Goal: Complete application form: Complete application form

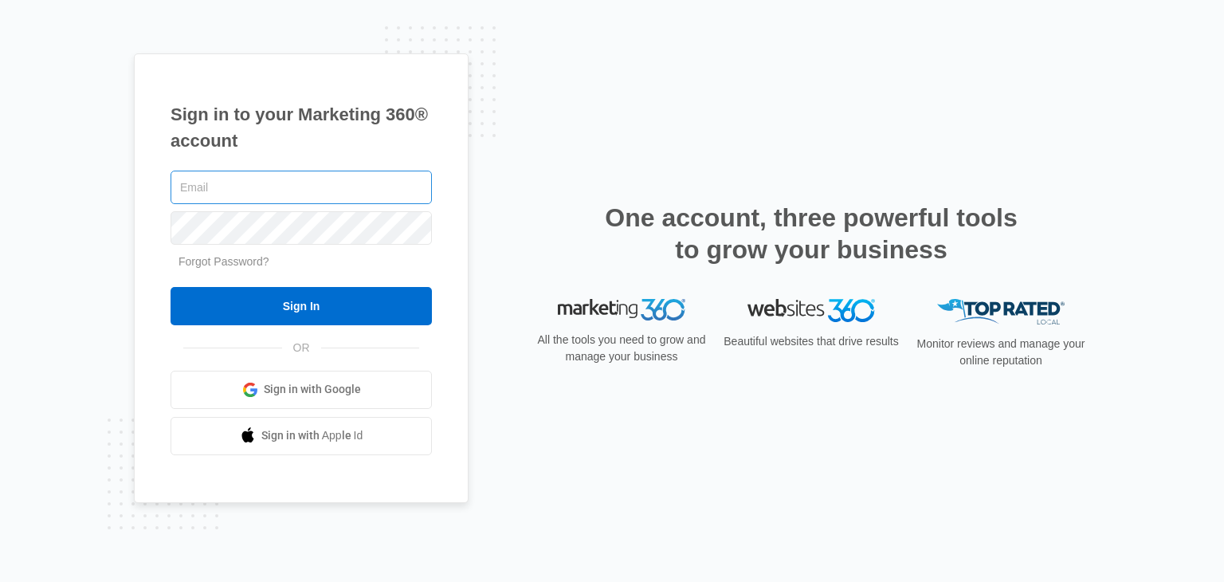
click at [253, 189] on input "text" at bounding box center [300, 186] width 261 height 33
paste input "aimarketingbg2025@gmail.com"
type input "aimarketingbg2025@gmail.com"
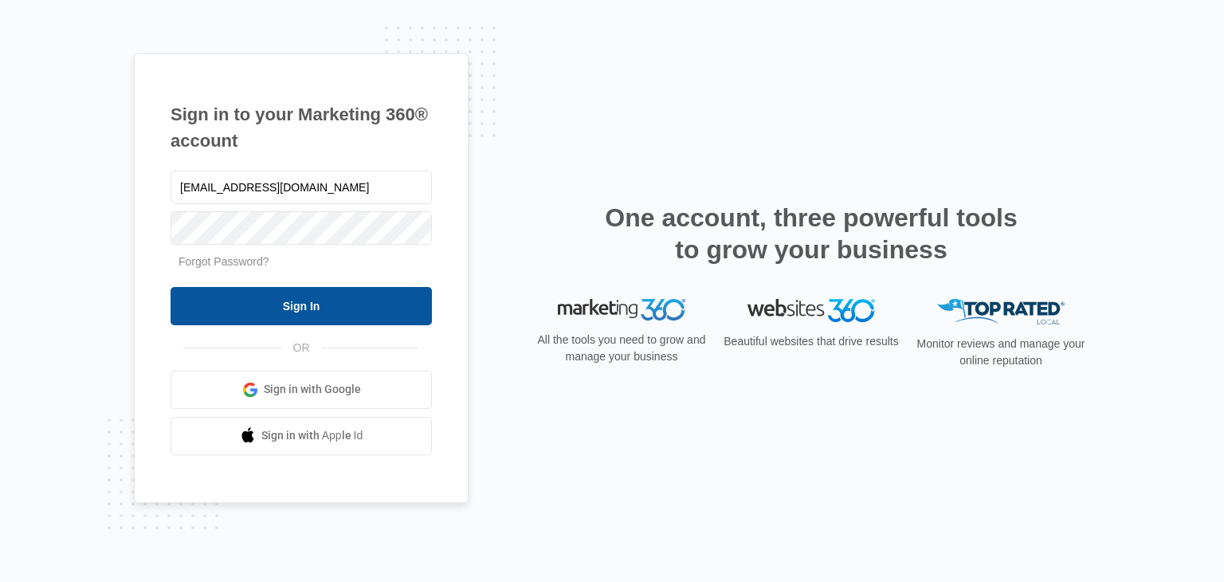
click at [277, 301] on input "Sign In" at bounding box center [300, 306] width 261 height 38
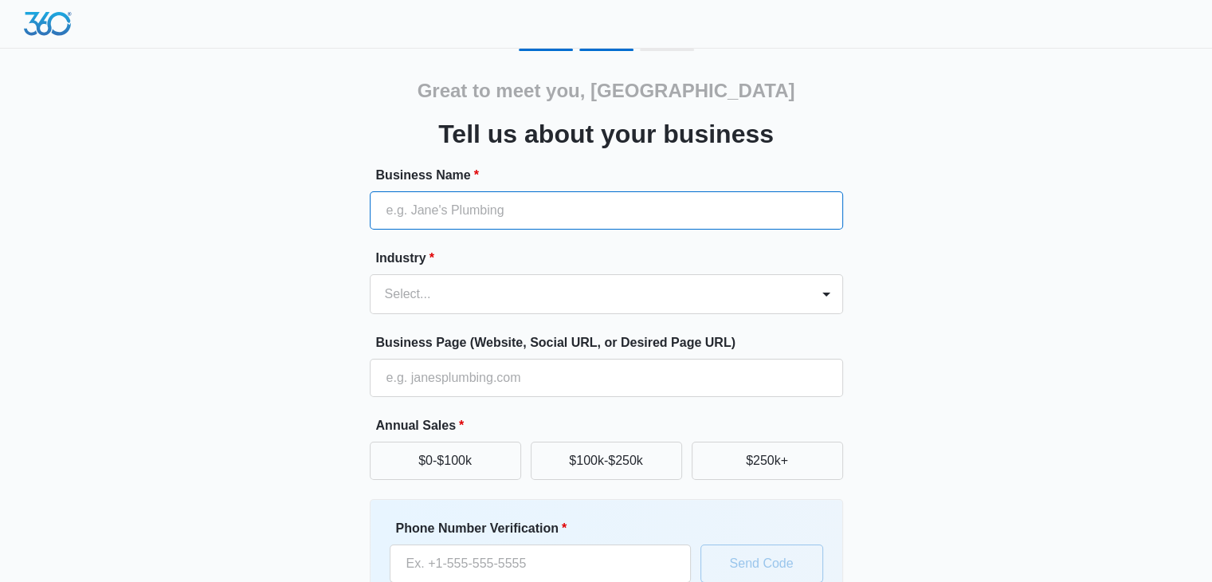
click at [502, 205] on input "Business Name *" at bounding box center [606, 210] width 473 height 38
type input "VarnaAI"
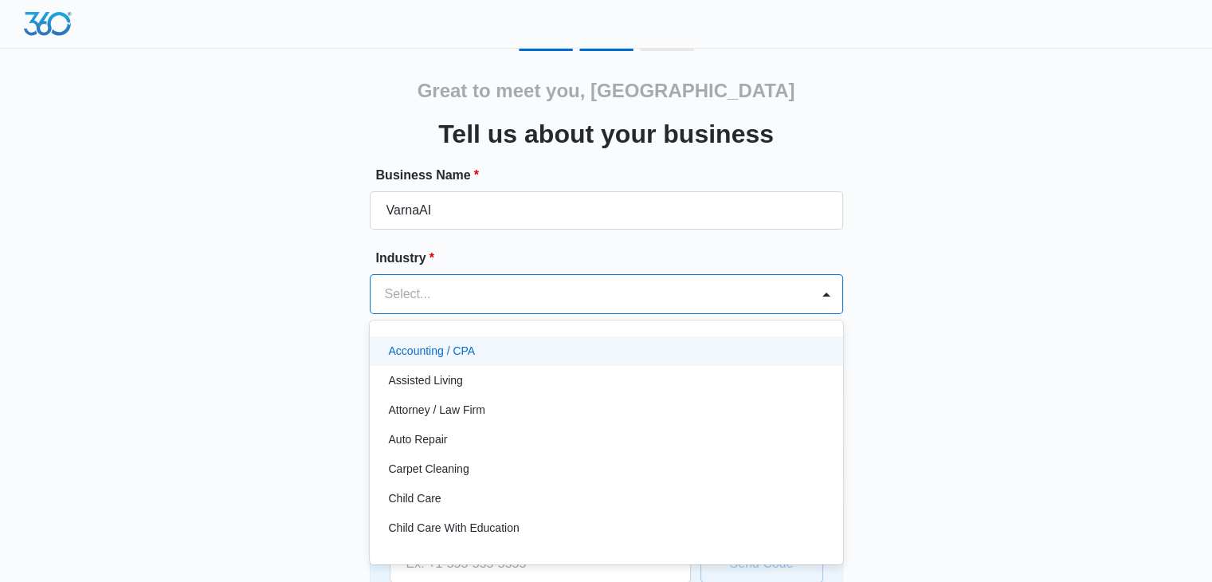
click at [501, 291] on div at bounding box center [587, 294] width 405 height 22
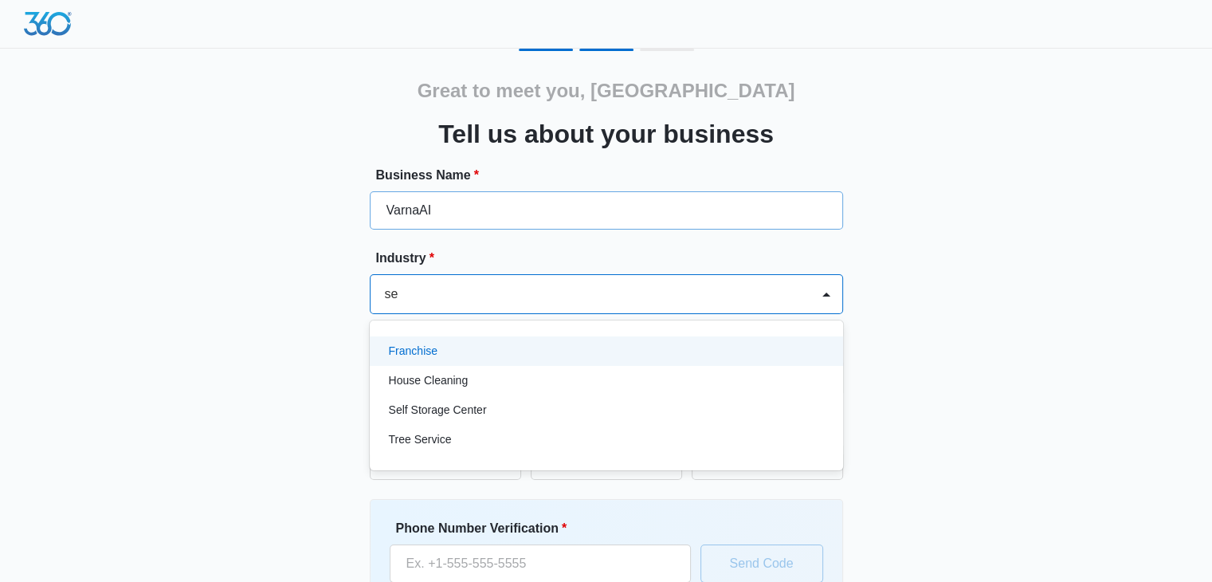
type input "s"
type input "t"
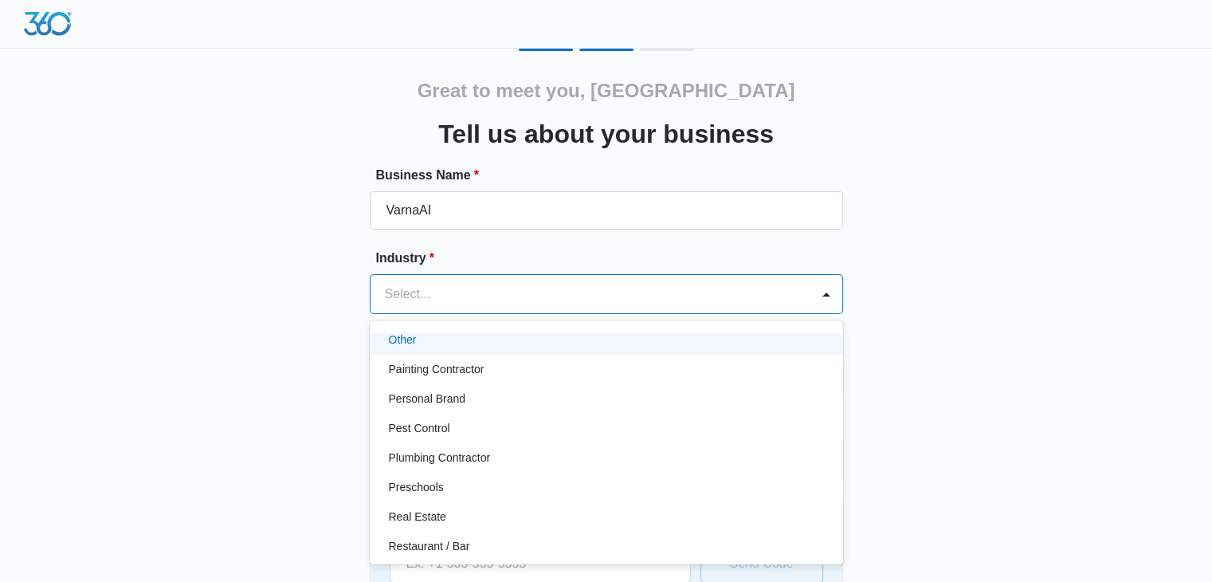
scroll to position [956, 0]
click at [494, 347] on div "Other" at bounding box center [606, 337] width 473 height 29
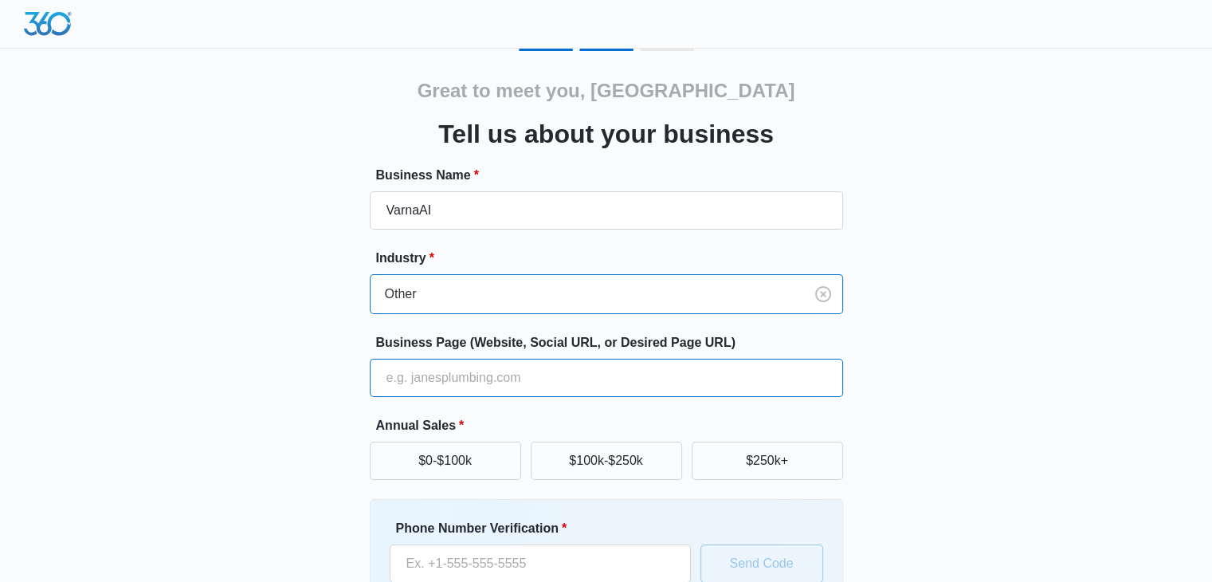
click at [500, 386] on input "Business Page (Website, Social URL, or Desired Page URL)" at bounding box center [606, 378] width 473 height 38
type input "[URL][DOMAIN_NAME]"
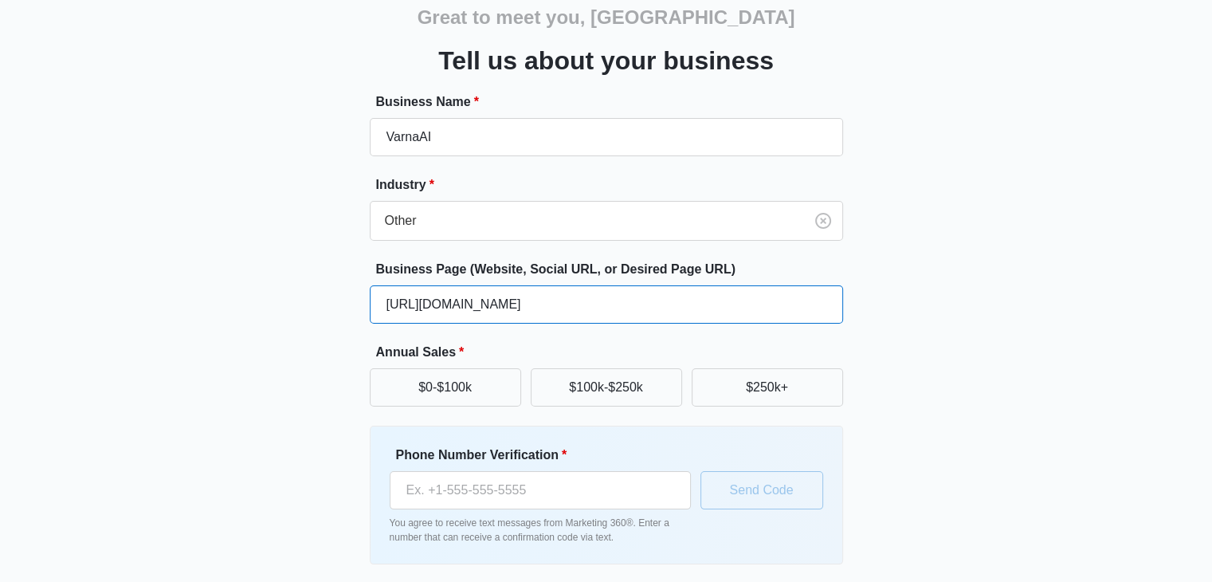
scroll to position [80, 0]
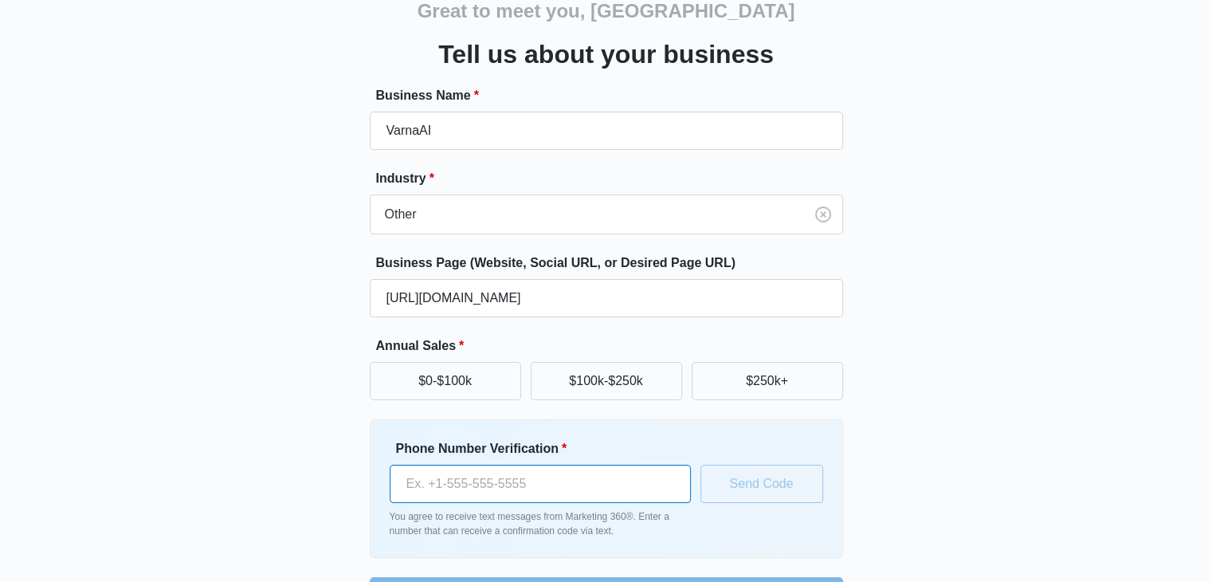
click at [492, 479] on input "Phone Number Verification *" at bounding box center [540, 483] width 301 height 38
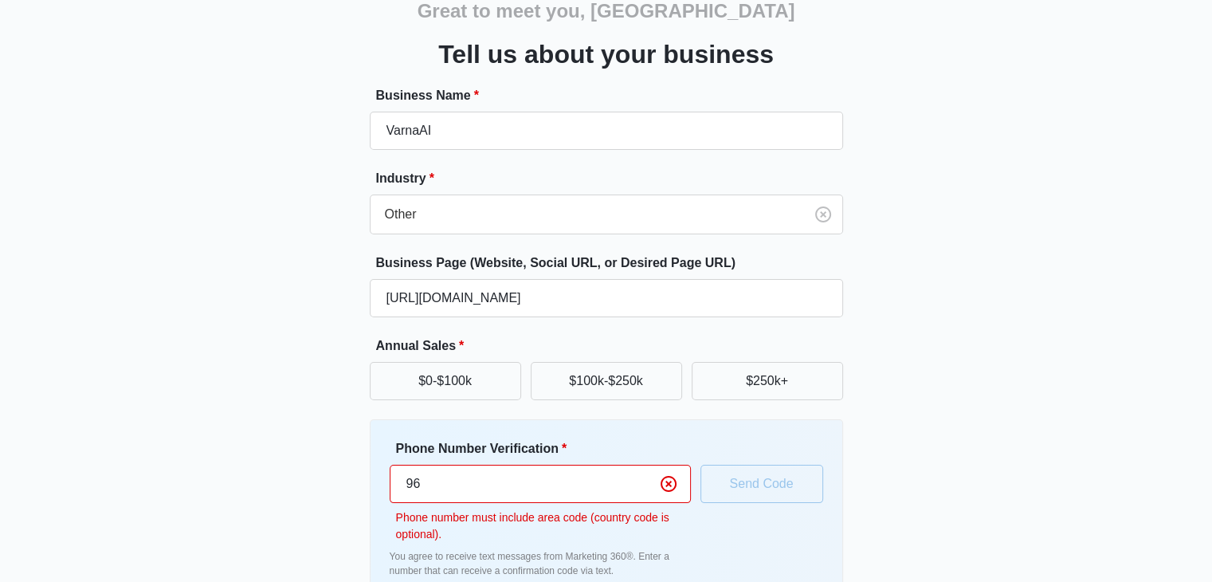
type input "9"
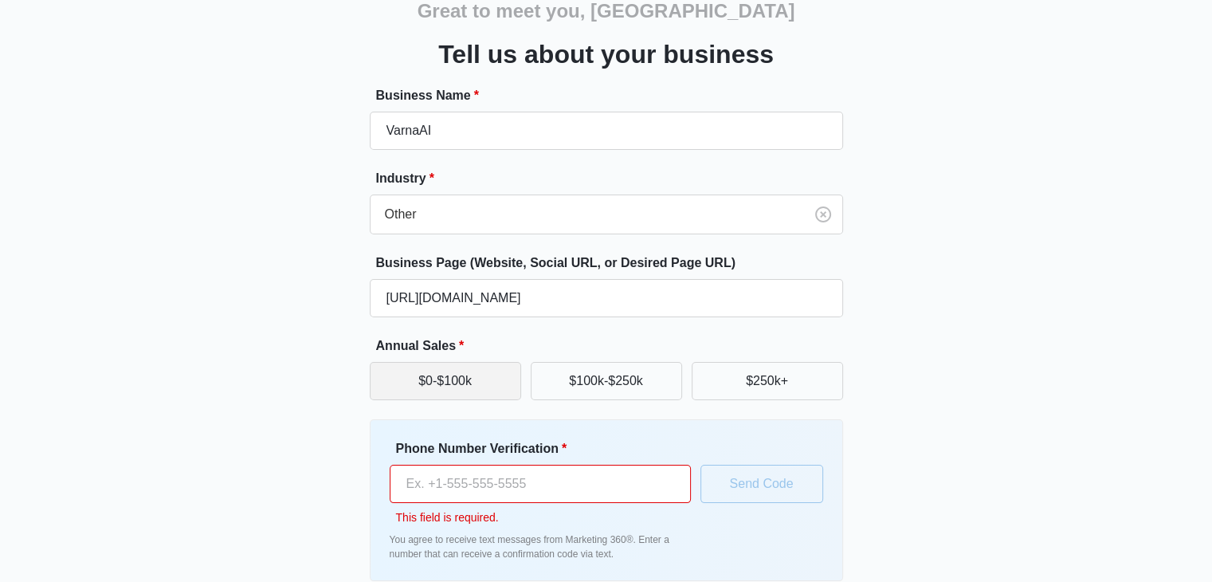
click at [444, 388] on button "$0-$100k" at bounding box center [445, 381] width 151 height 38
click at [503, 487] on input "Phone Number Verification *" at bounding box center [540, 483] width 301 height 38
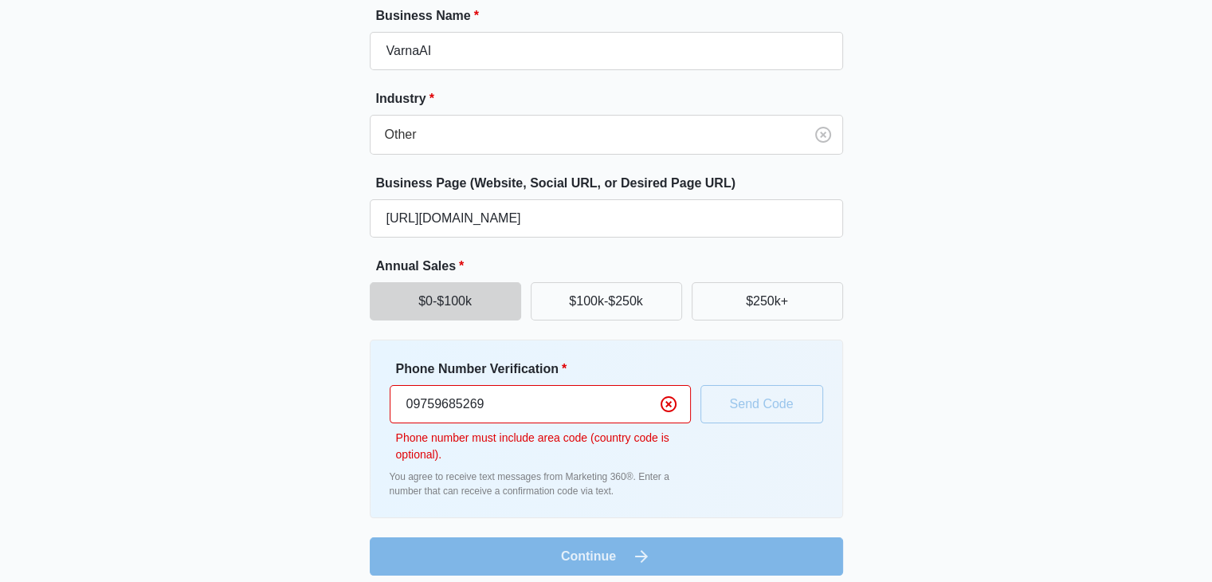
scroll to position [171, 0]
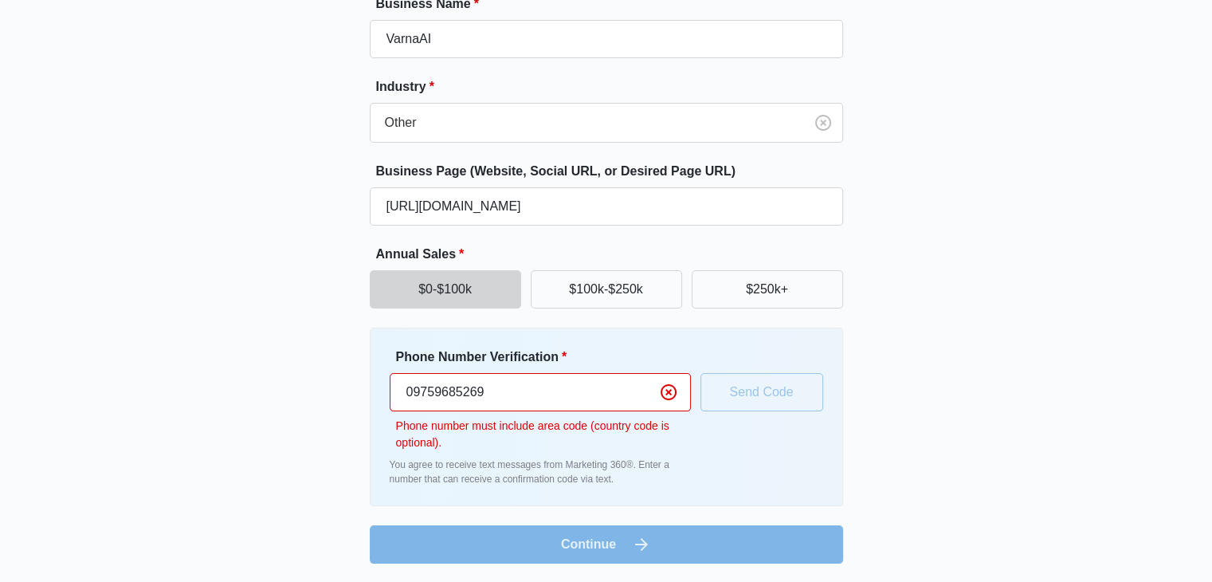
type input "09759685269"
click at [579, 531] on form "Business Name * VarnaAI Industry * Other Business Page (Website, Social URL, or…" at bounding box center [606, 278] width 473 height 569
click at [672, 395] on icon "Clear" at bounding box center [668, 391] width 19 height 19
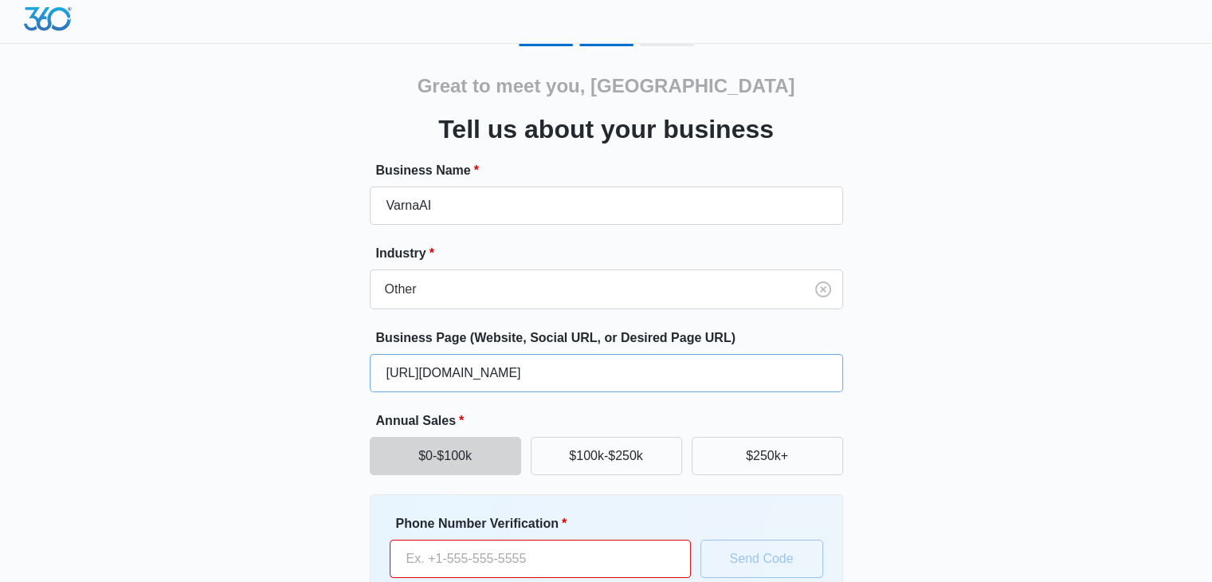
scroll to position [0, 0]
